Goal: Complete application form

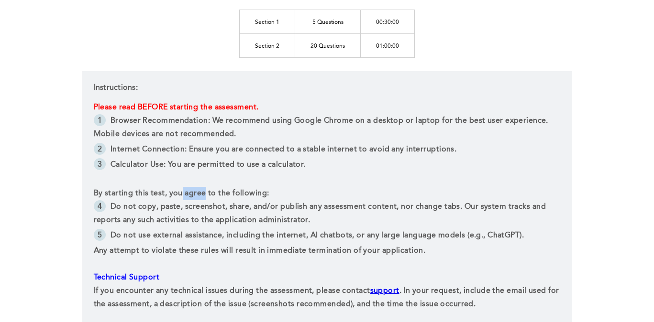
click at [206, 195] on span "By starting this test, you agree to the following:" at bounding box center [182, 194] width 176 height 8
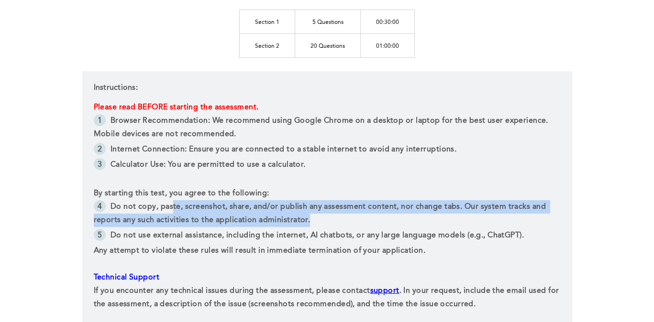
click at [474, 221] on li "Do not copy, paste, screenshot, share, and/or publish any assessment content, n…" at bounding box center [327, 214] width 467 height 29
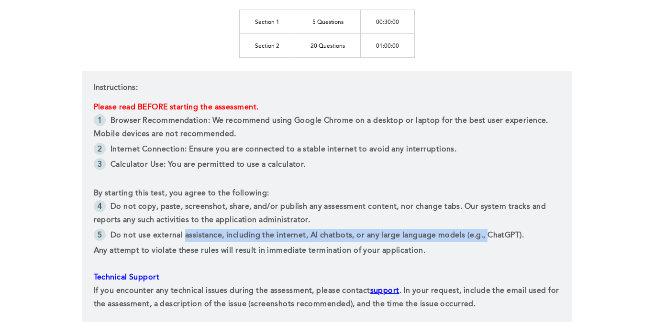
drag, startPoint x: 184, startPoint y: 233, endPoint x: 487, endPoint y: 231, distance: 303.8
click at [488, 231] on li "Do not use external assistance, including the internet, AI chatbots, or any lar…" at bounding box center [327, 236] width 467 height 15
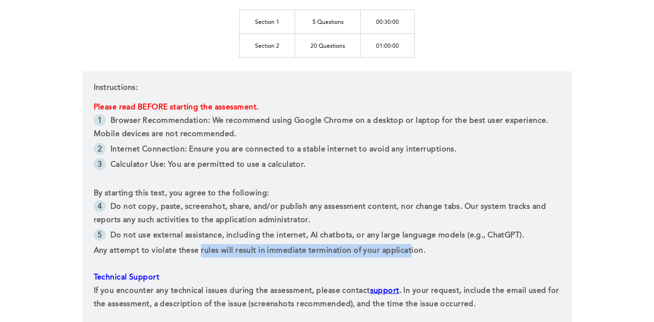
click at [405, 245] on p "Any attempt to violate these rules will result in immediate termination of your…" at bounding box center [327, 250] width 467 height 13
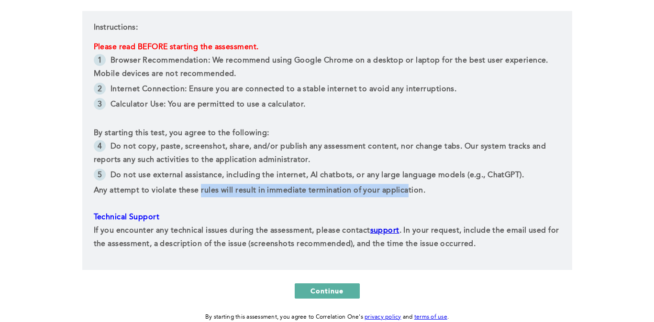
scroll to position [237, 0]
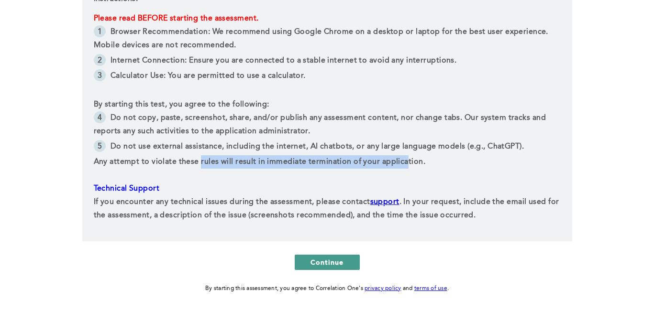
click at [332, 260] on span "Continue" at bounding box center [326, 262] width 33 height 9
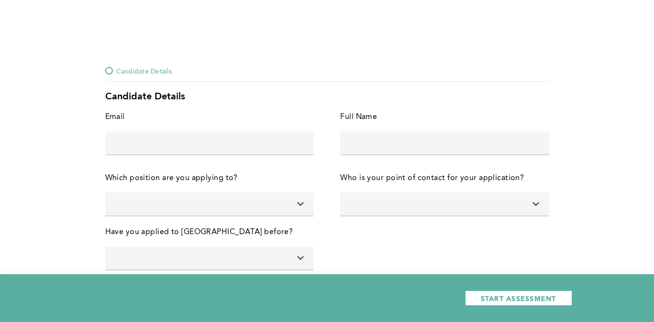
click at [180, 152] on input "text" at bounding box center [209, 143] width 209 height 23
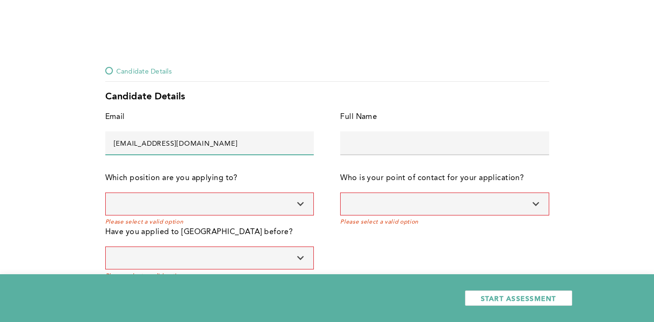
drag, startPoint x: 233, startPoint y: 146, endPoint x: 84, endPoint y: 147, distance: 149.3
click at [84, 147] on div "Candidate Details Candidate Details Email phoenick25@gmail.com error placeholde…" at bounding box center [327, 167] width 654 height 335
type input "phoenixwilliams16@googlemail.com"
click at [420, 123] on div "Full Name" at bounding box center [444, 121] width 209 height 21
click at [410, 139] on input "text" at bounding box center [444, 143] width 209 height 23
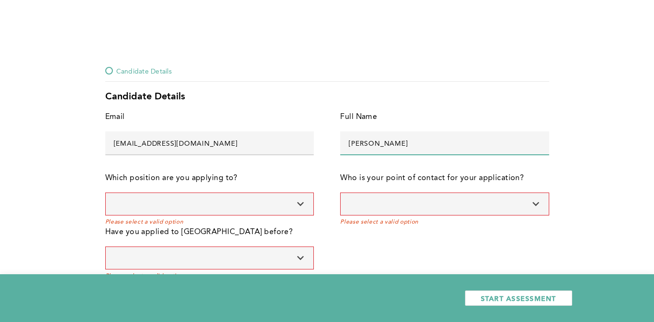
type input "Phoenix Williams"
click at [219, 206] on input at bounding box center [209, 204] width 209 height 23
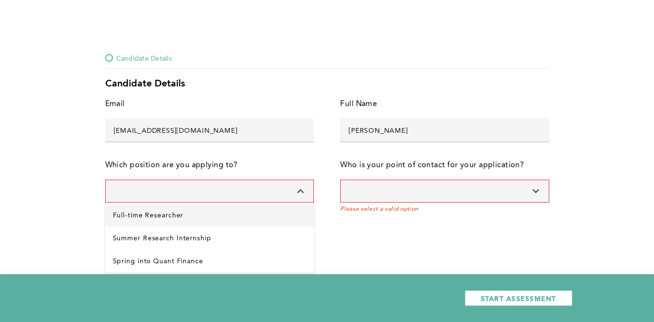
click at [130, 215] on Researcher "Full-time Researcher" at bounding box center [209, 215] width 209 height 23
type input "Full-time Researcher"
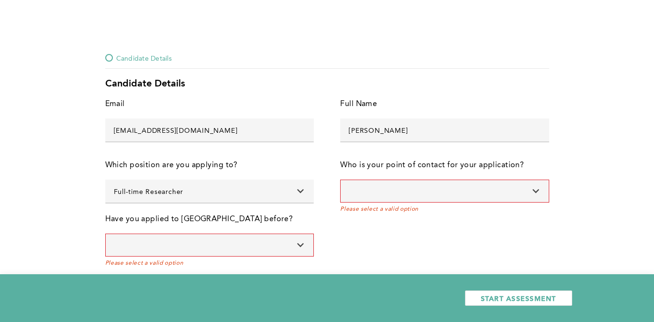
click at [390, 194] on input at bounding box center [444, 191] width 209 height 23
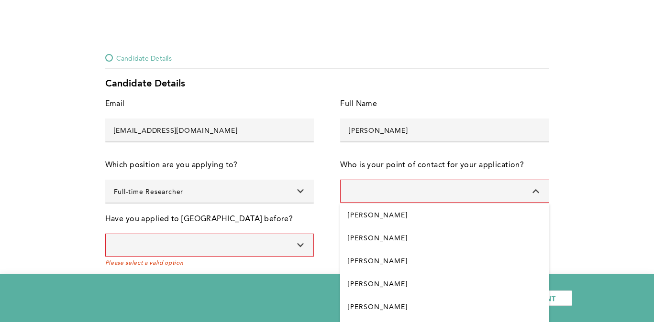
click at [591, 253] on div "Candidate Details Candidate Details Email phoenixwilliams16@googlemail.com erro…" at bounding box center [327, 154] width 654 height 335
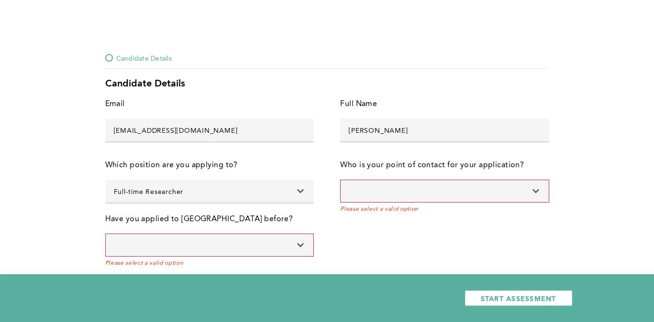
click at [432, 180] on input at bounding box center [444, 191] width 209 height 23
type input "a"
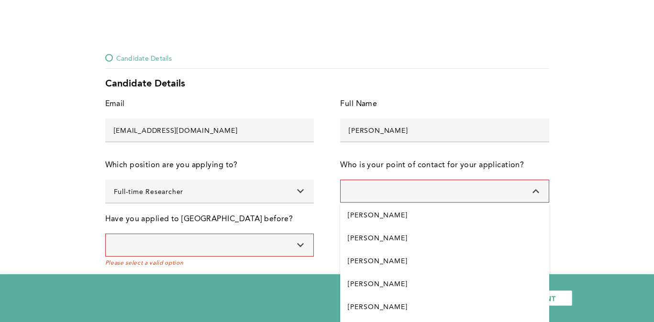
click at [248, 255] on input at bounding box center [209, 245] width 209 height 23
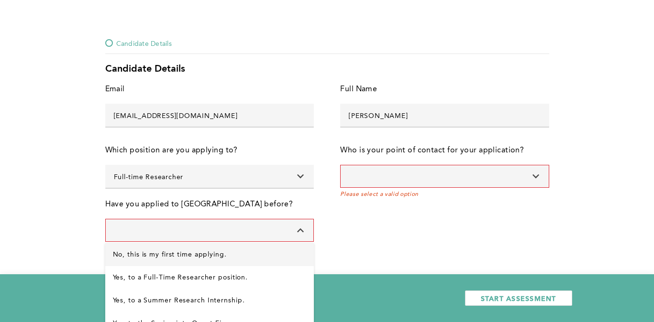
type input "No, this is my first time applying."
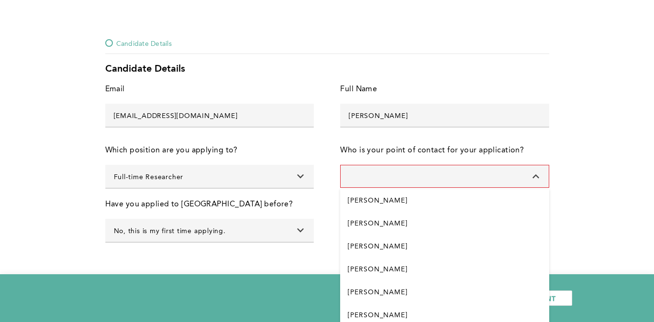
click at [414, 188] on div "Who is your point of contact for your application? Jamie Watson Oliva Bateman G…" at bounding box center [444, 171] width 209 height 54
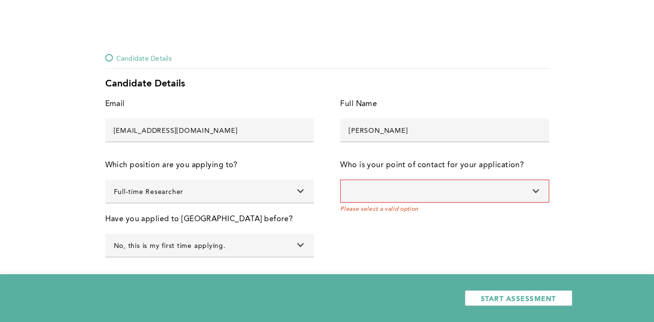
click at [414, 188] on input at bounding box center [444, 191] width 209 height 23
click at [532, 192] on icon at bounding box center [535, 191] width 10 height 7
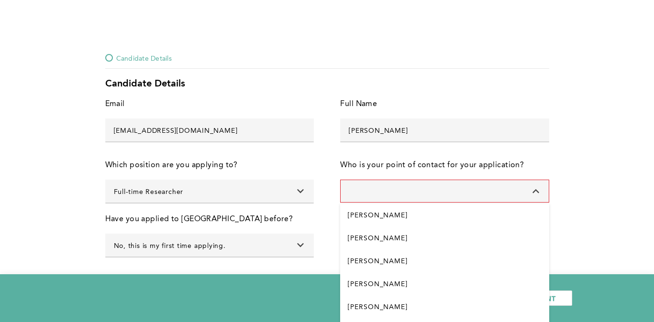
click at [488, 188] on input at bounding box center [444, 191] width 209 height 23
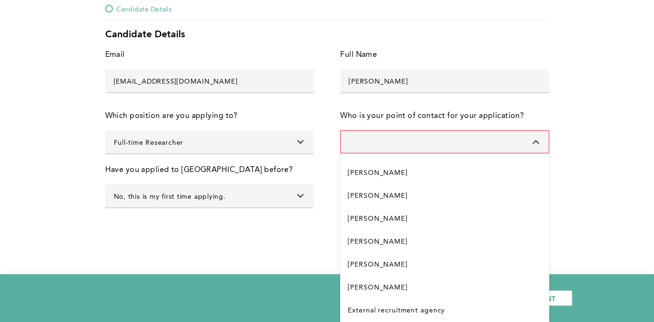
click at [74, 120] on div "Candidate Details Candidate Details Email phoenixwilliams16@googlemail.com erro…" at bounding box center [327, 105] width 654 height 335
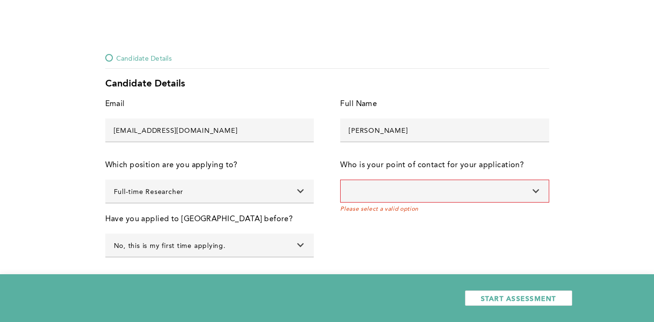
scroll to position [13, 0]
click at [441, 230] on div "Email phoenixwilliams16@googlemail.com error placeholder Full Name Phoenix Will…" at bounding box center [327, 182] width 444 height 169
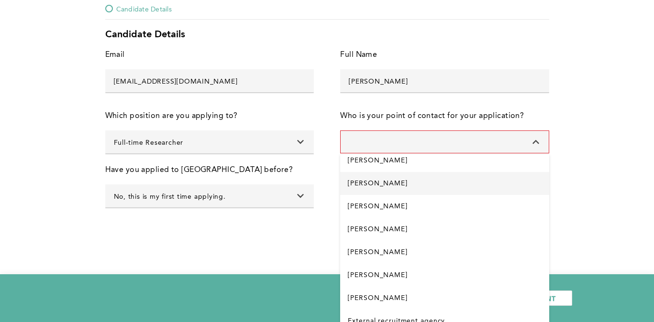
scroll to position [39, 0]
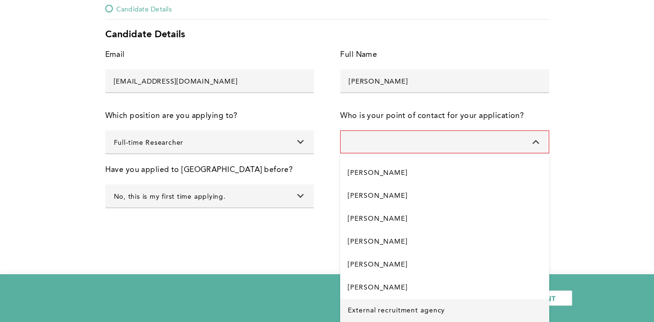
click at [418, 306] on "External recruitment agency" at bounding box center [444, 310] width 209 height 23
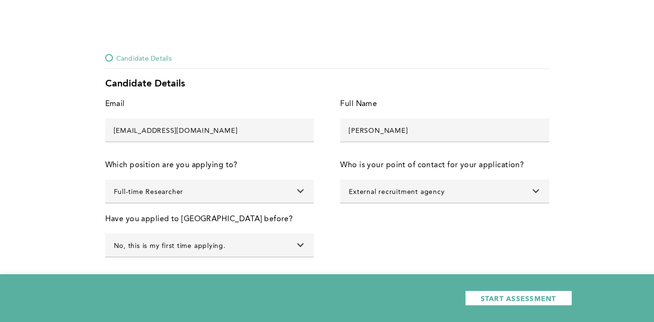
scroll to position [13, 0]
click at [542, 191] on input "External recruitment agency" at bounding box center [444, 191] width 209 height 23
drag, startPoint x: 479, startPoint y: 197, endPoint x: 339, endPoint y: 197, distance: 140.6
click at [339, 197] on div "Email phoenixwilliams16@googlemail.com error placeholder Full Name Phoenix Will…" at bounding box center [327, 182] width 444 height 169
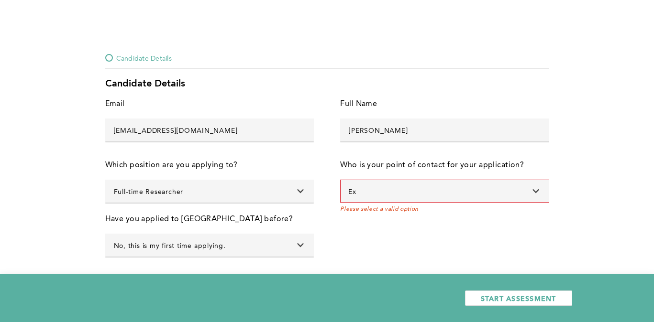
type input "E"
click at [436, 225] on div "Email phoenixwilliams16@googlemail.com error placeholder Full Name Phoenix Will…" at bounding box center [327, 182] width 444 height 169
click at [454, 194] on input "Annie" at bounding box center [444, 191] width 209 height 23
click at [538, 191] on icon at bounding box center [535, 191] width 10 height 7
click at [532, 190] on icon at bounding box center [535, 191] width 10 height 7
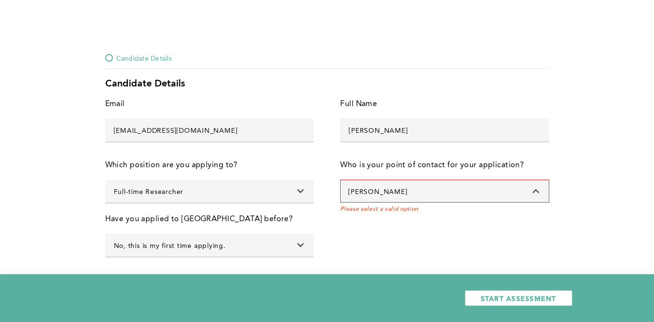
click at [454, 191] on input "Annie" at bounding box center [444, 191] width 209 height 23
type input "Annie March"
click at [459, 248] on div "Email phoenixwilliams16@googlemail.com error placeholder Full Name Phoenix Will…" at bounding box center [327, 182] width 444 height 169
click at [539, 201] on input "Annie March" at bounding box center [444, 191] width 209 height 23
click at [537, 193] on icon at bounding box center [535, 191] width 10 height 7
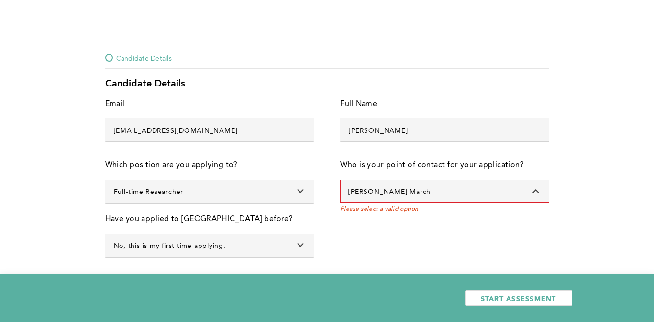
drag, startPoint x: 516, startPoint y: 193, endPoint x: 329, endPoint y: 192, distance: 187.1
click at [329, 192] on div "Email phoenixwilliams16@googlemail.com error placeholder Full Name Phoenix Will…" at bounding box center [327, 182] width 444 height 169
click at [534, 191] on icon at bounding box center [535, 191] width 7 height 4
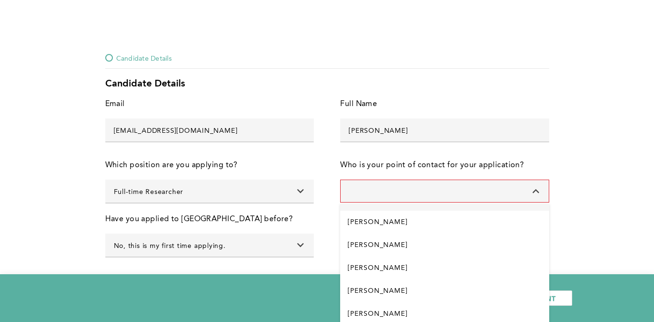
scroll to position [0, 0]
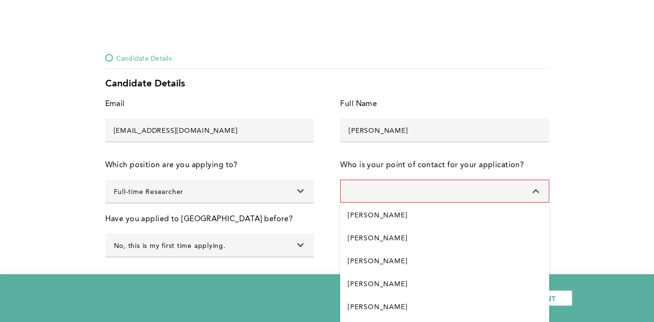
click at [590, 223] on div "Candidate Details Candidate Details Email phoenixwilliams16@googlemail.com erro…" at bounding box center [327, 154] width 654 height 335
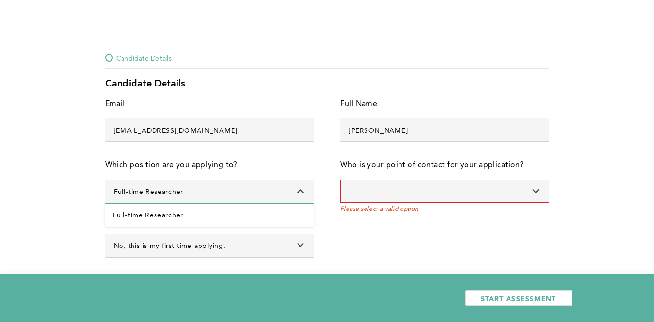
click at [364, 219] on div "Email phoenixwilliams16@googlemail.com error placeholder Full Name Phoenix Will…" at bounding box center [327, 182] width 444 height 169
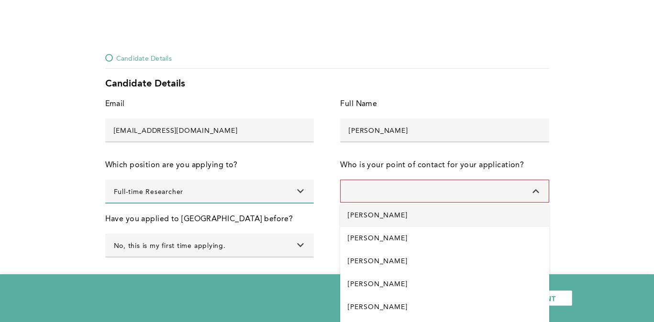
click at [453, 220] on Watson "[PERSON_NAME]" at bounding box center [444, 215] width 209 height 23
